Goal: Information Seeking & Learning: Learn about a topic

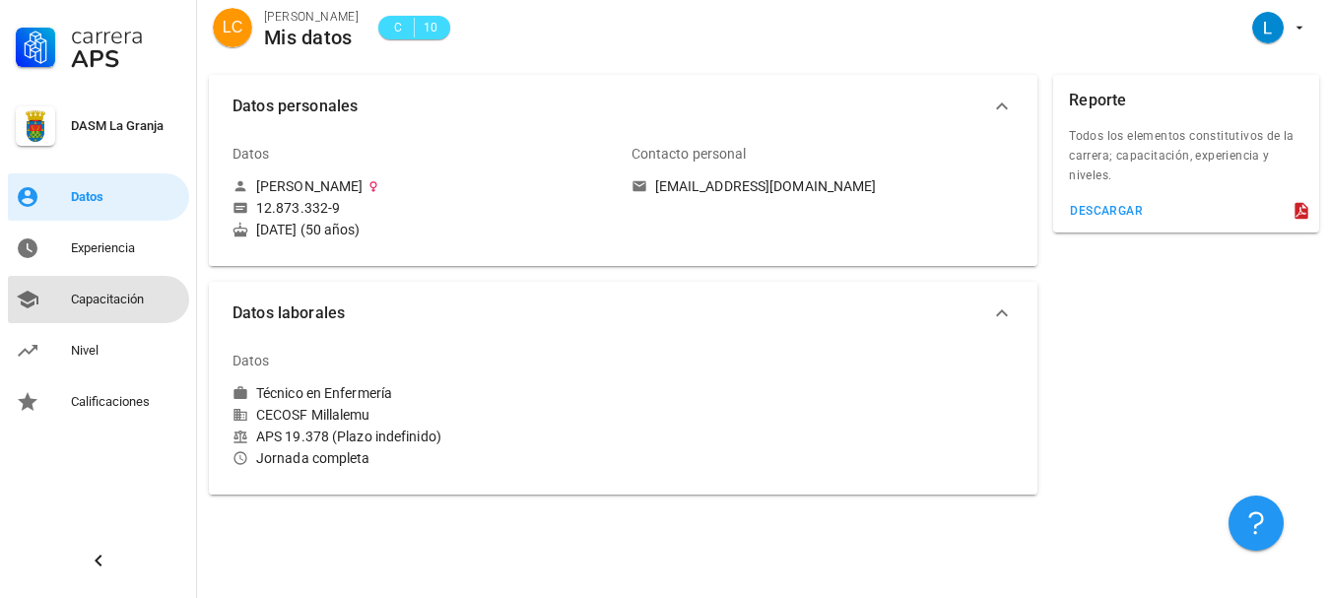
click at [130, 288] on div "Capacitación" at bounding box center [126, 300] width 110 height 32
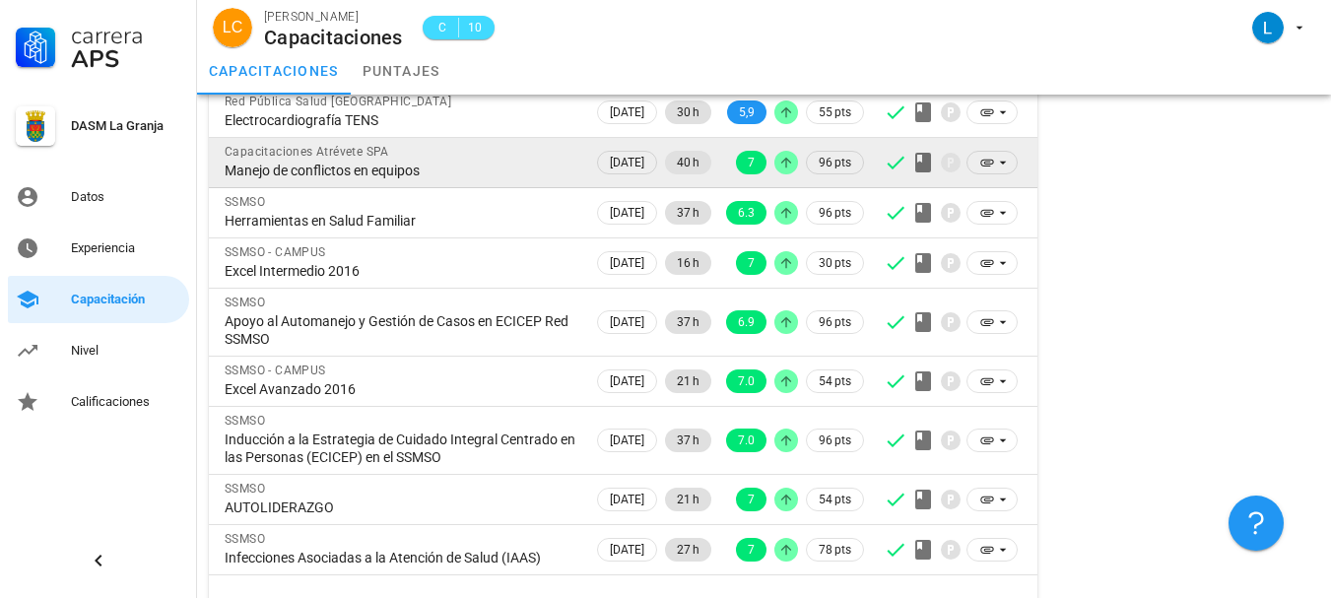
scroll to position [293, 0]
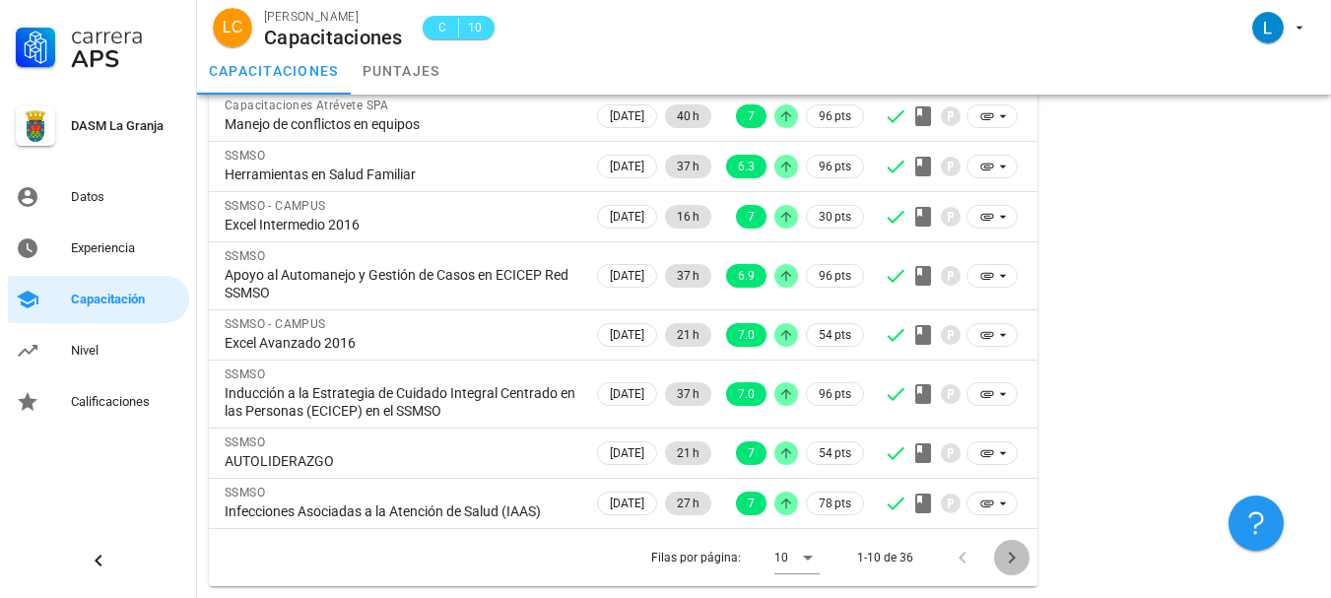
click at [1013, 564] on icon "Página siguiente" at bounding box center [1012, 558] width 24 height 24
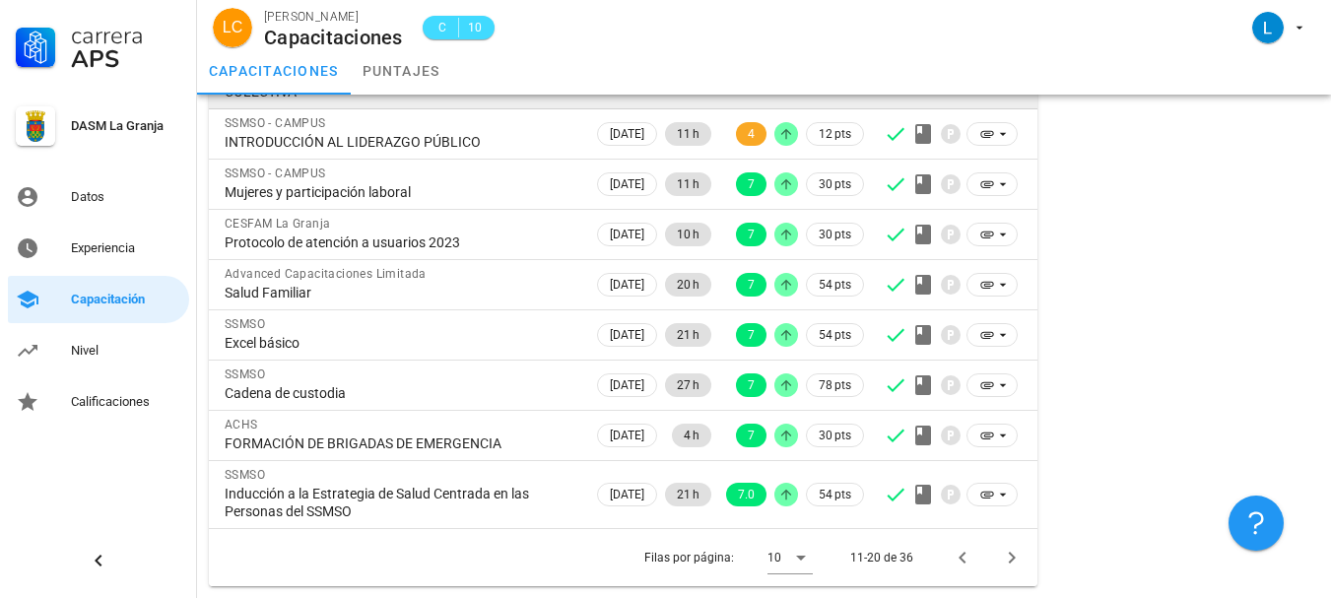
scroll to position [310, 0]
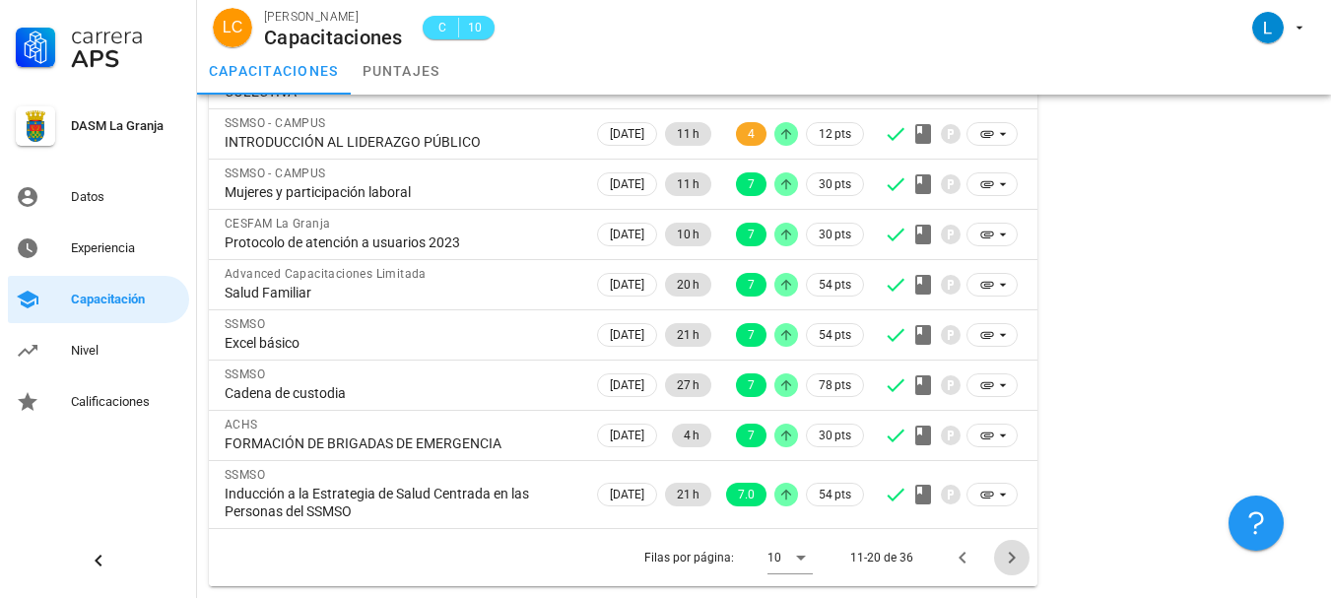
click at [1007, 558] on icon "Página siguiente" at bounding box center [1012, 558] width 24 height 24
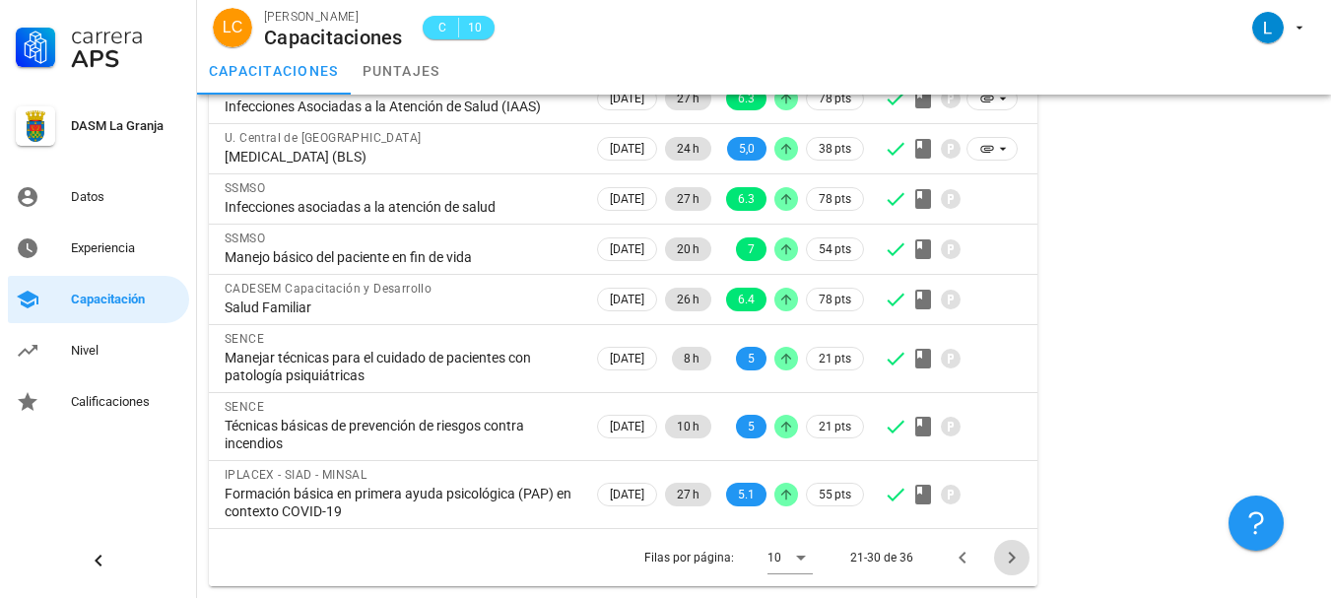
click at [1012, 559] on icon "Página siguiente" at bounding box center [1012, 558] width 24 height 24
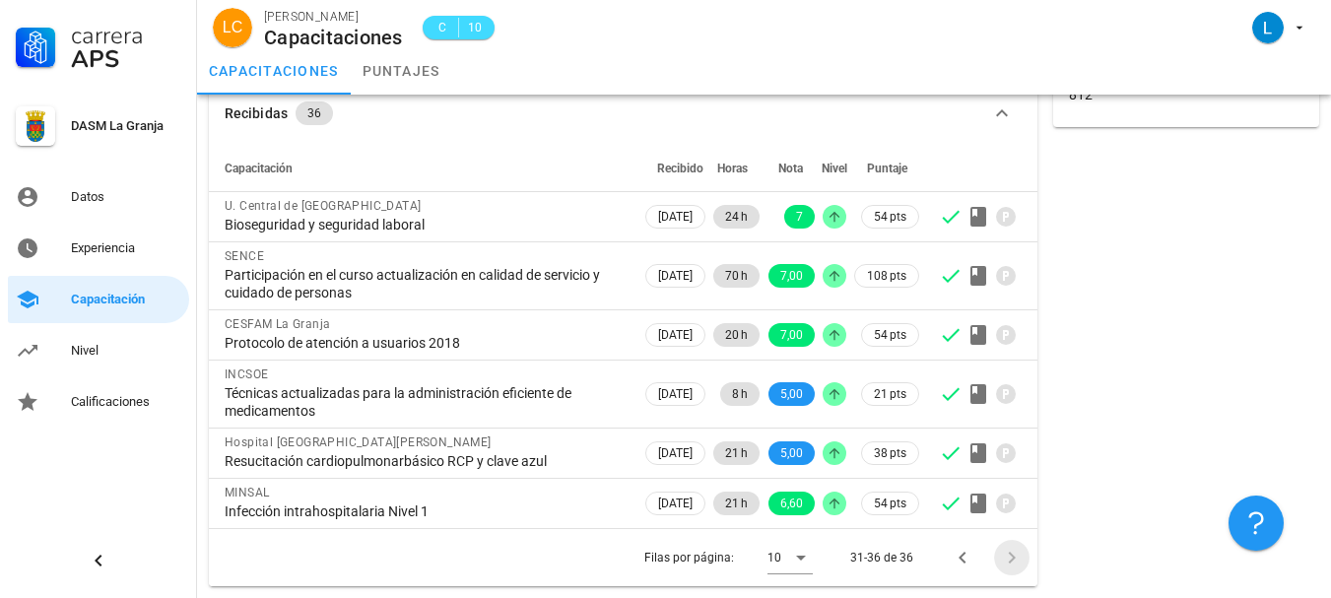
scroll to position [92, 0]
click at [962, 558] on icon "Página anterior" at bounding box center [962, 558] width 7 height 12
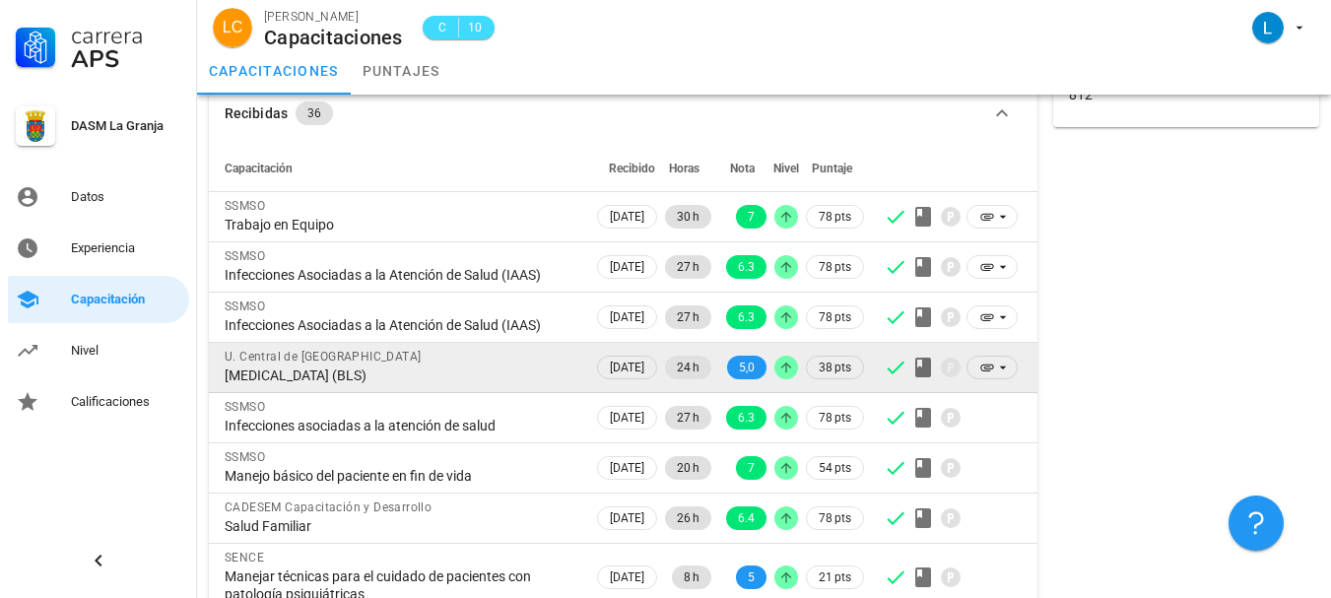
scroll to position [190, 0]
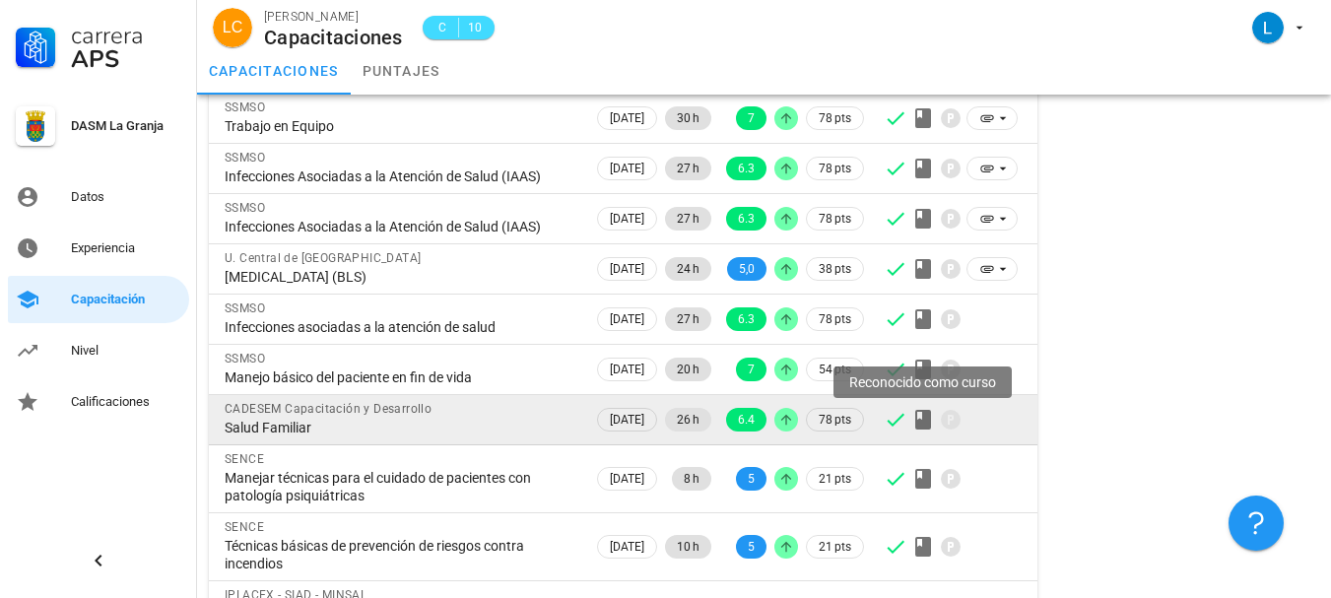
click at [925, 424] on icon at bounding box center [924, 420] width 16 height 20
click at [658, 422] on td "[DATE]" at bounding box center [627, 420] width 68 height 50
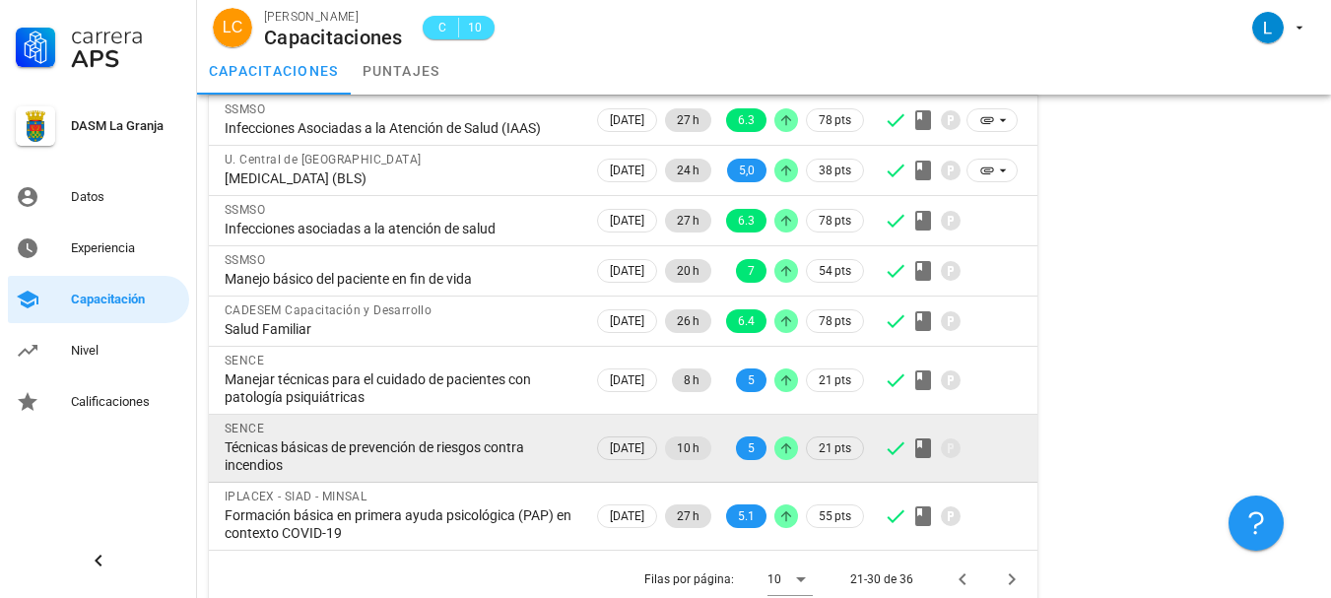
scroll to position [310, 0]
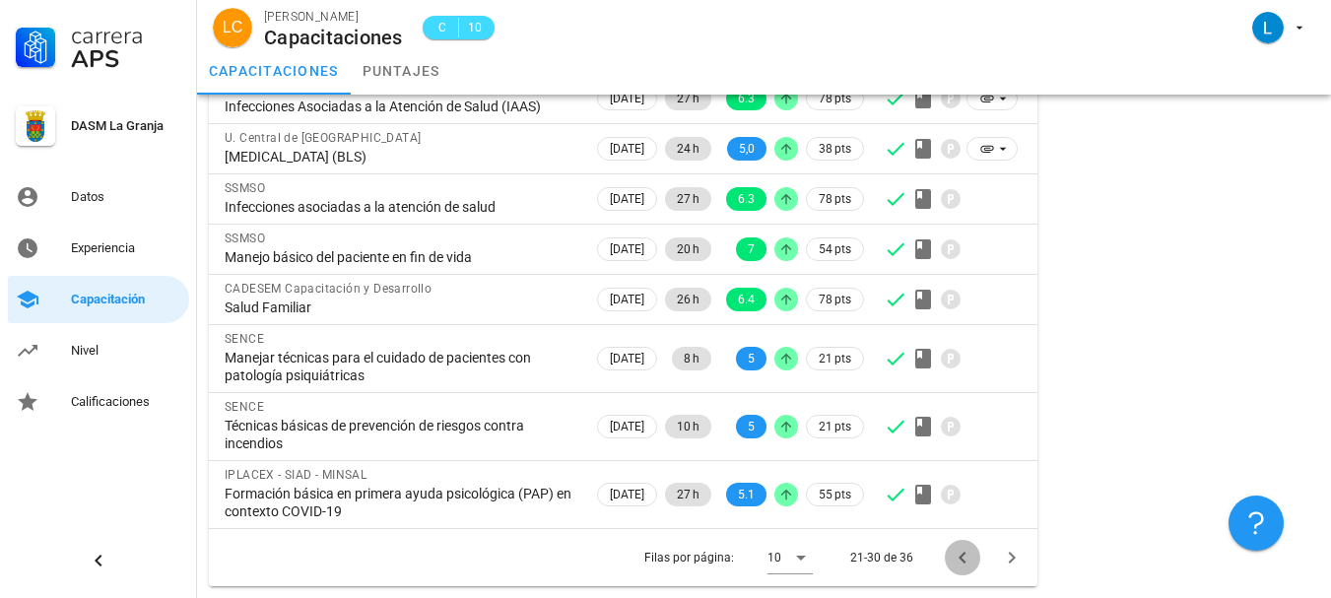
click at [962, 553] on icon "Página anterior" at bounding box center [963, 558] width 24 height 24
